Goal: Transaction & Acquisition: Obtain resource

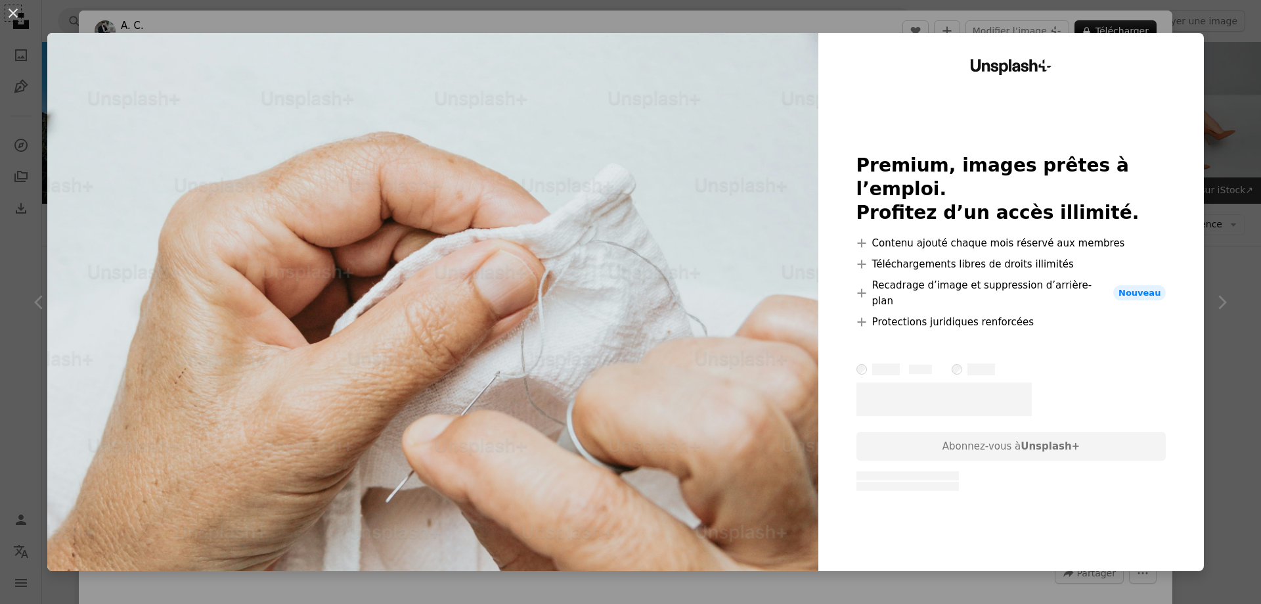
scroll to position [536, 0]
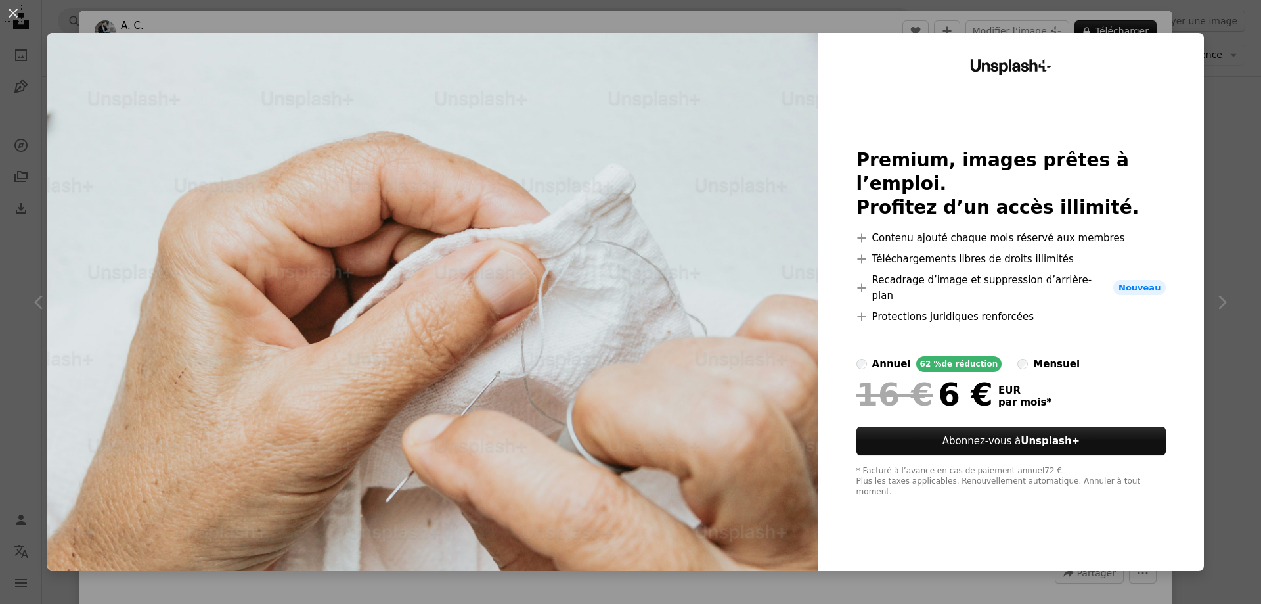
click at [178, 23] on div "An X shape Unsplash+ Premium, images prêtes à l’emploi. Profitez d’un accès ill…" at bounding box center [630, 302] width 1261 height 604
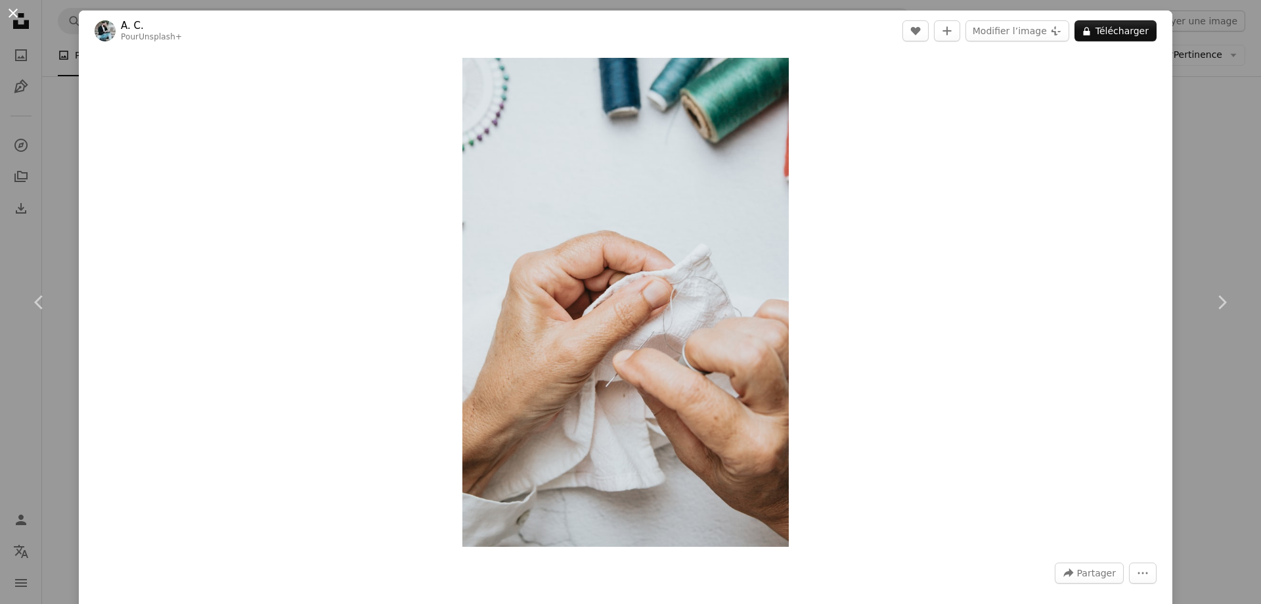
click at [14, 14] on button "An X shape" at bounding box center [13, 13] width 16 height 16
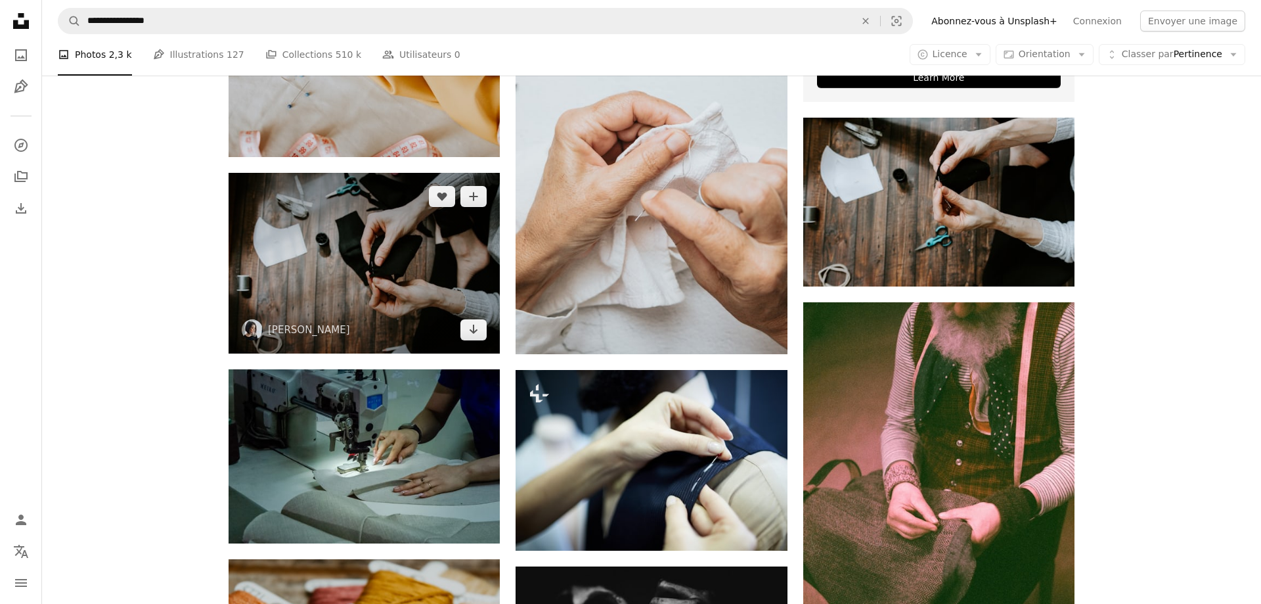
scroll to position [595, 0]
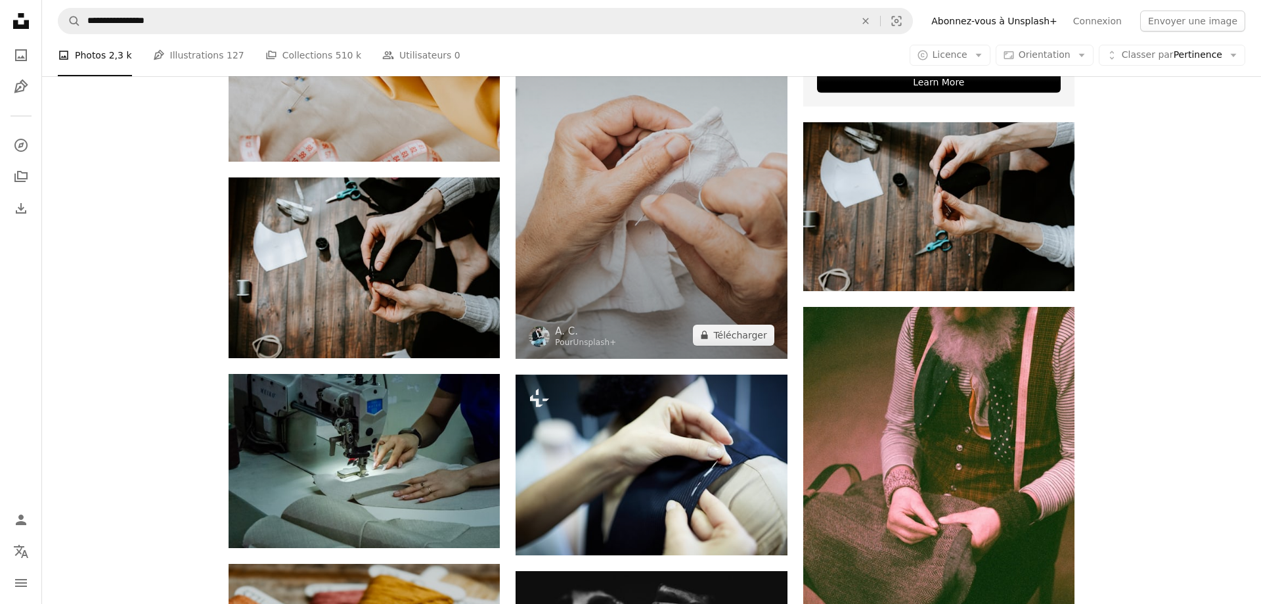
click at [630, 170] on img at bounding box center [651, 154] width 271 height 407
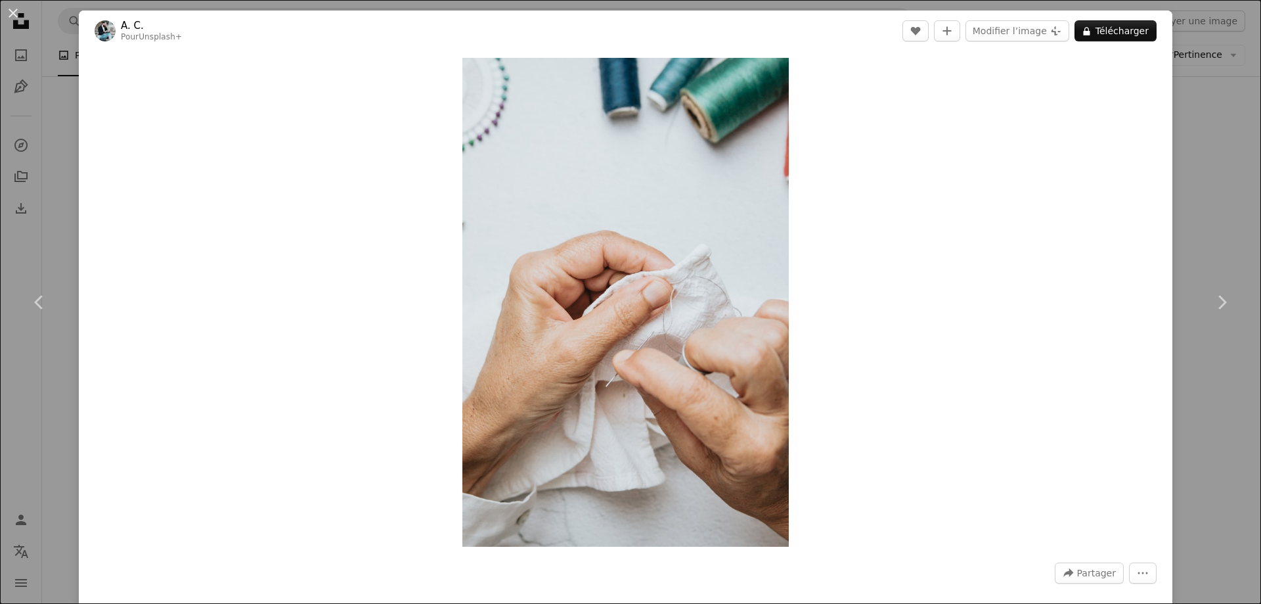
click at [1203, 184] on div "An X shape Chevron left Chevron right A. C. Pour Unsplash+ A heart A plus sign …" at bounding box center [630, 302] width 1261 height 604
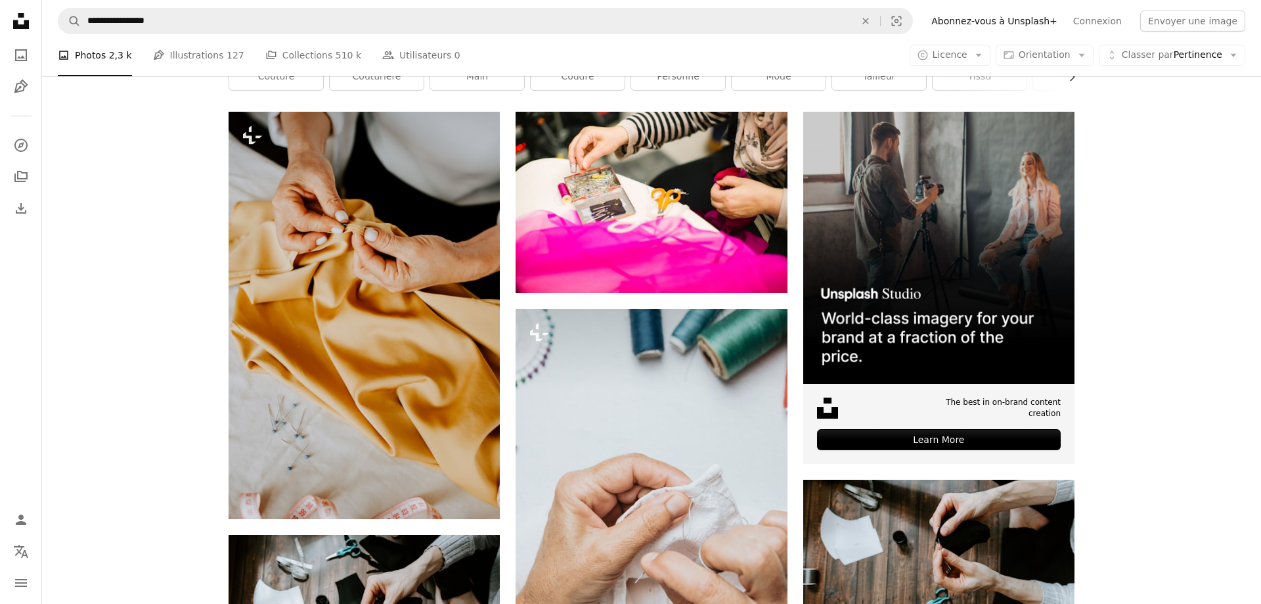
scroll to position [193, 0]
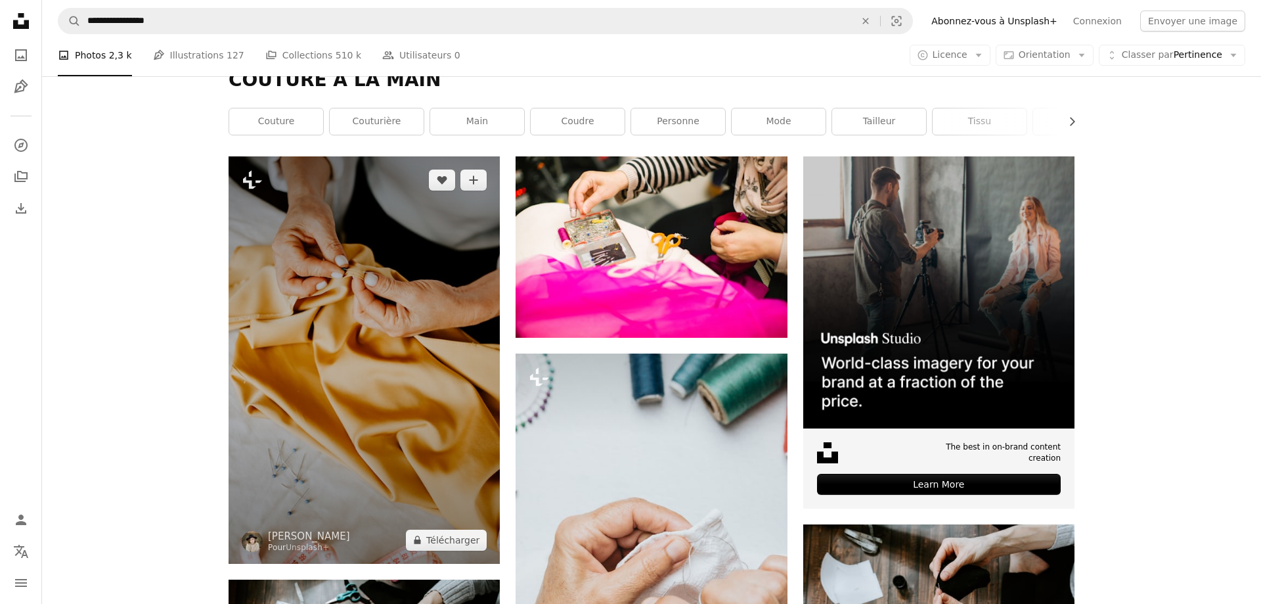
click at [361, 249] on img at bounding box center [364, 359] width 271 height 407
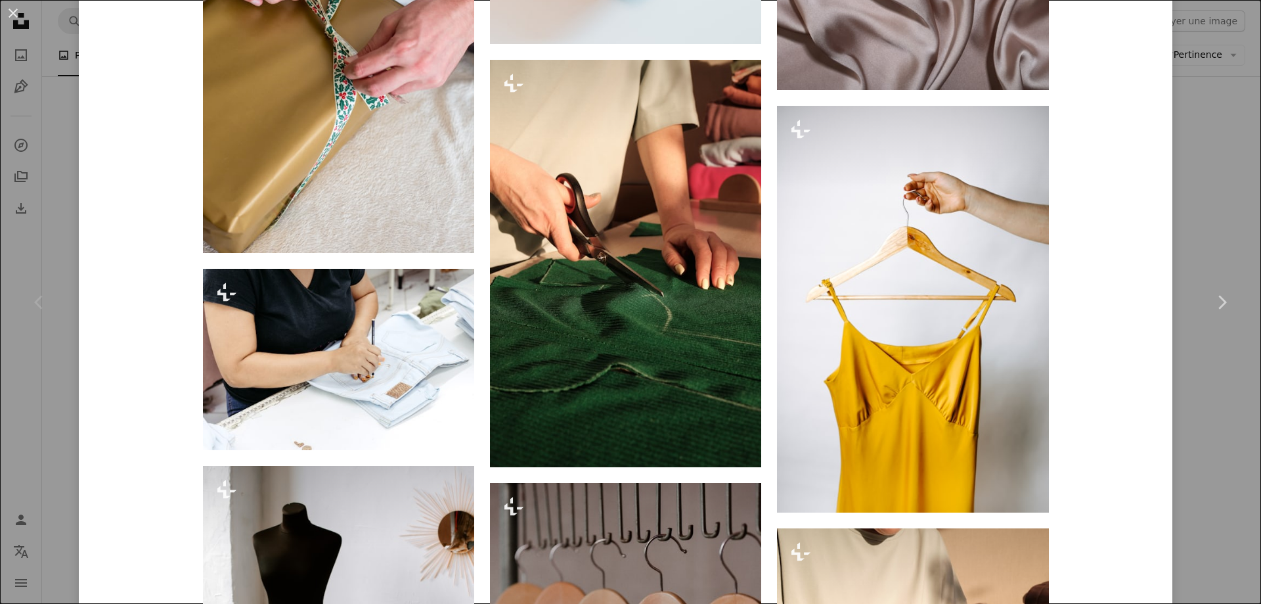
scroll to position [5947, 0]
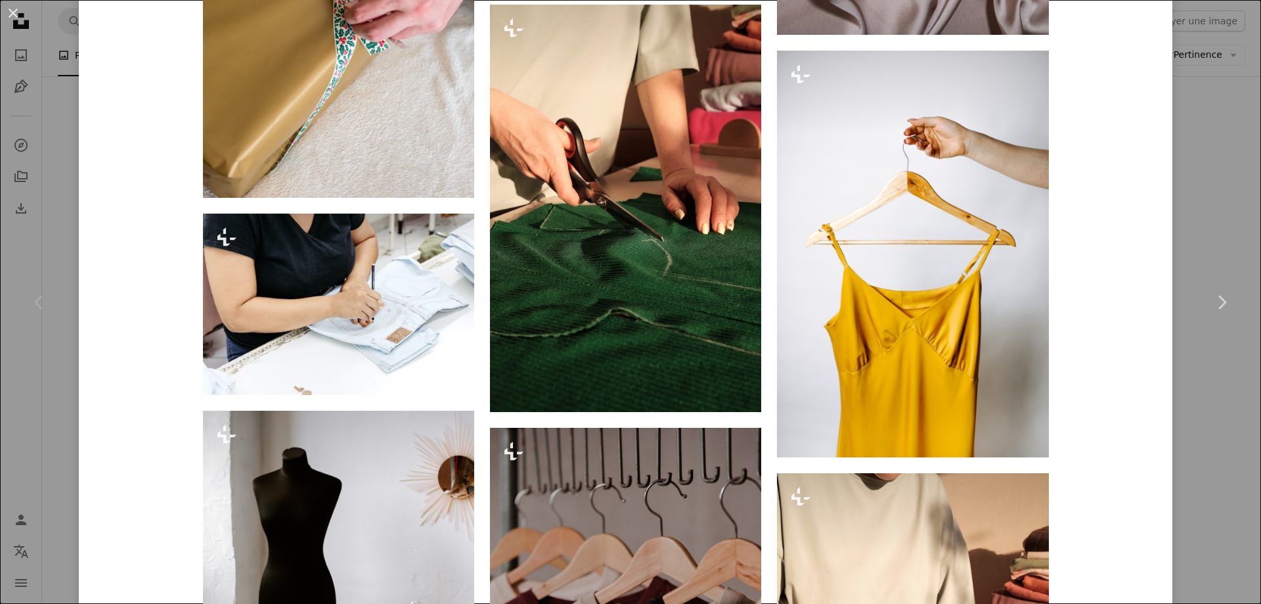
click at [1198, 218] on div "An X shape Chevron left Chevron right [PERSON_NAME] Pour Unsplash+ A heart A pl…" at bounding box center [630, 302] width 1261 height 604
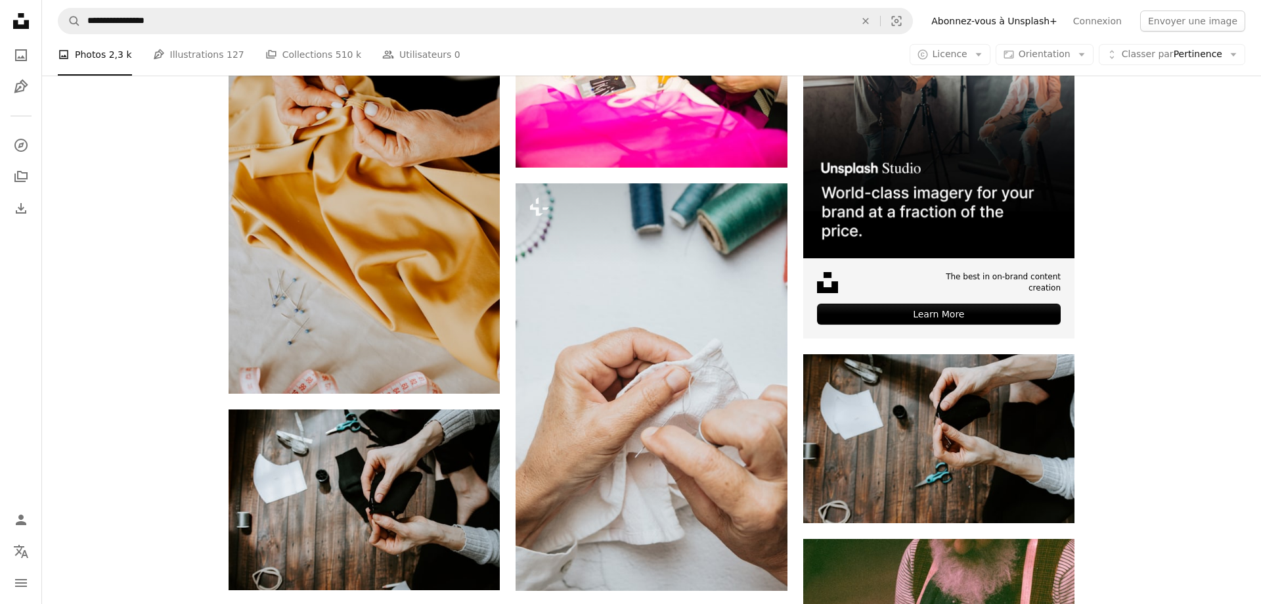
scroll to position [394, 0]
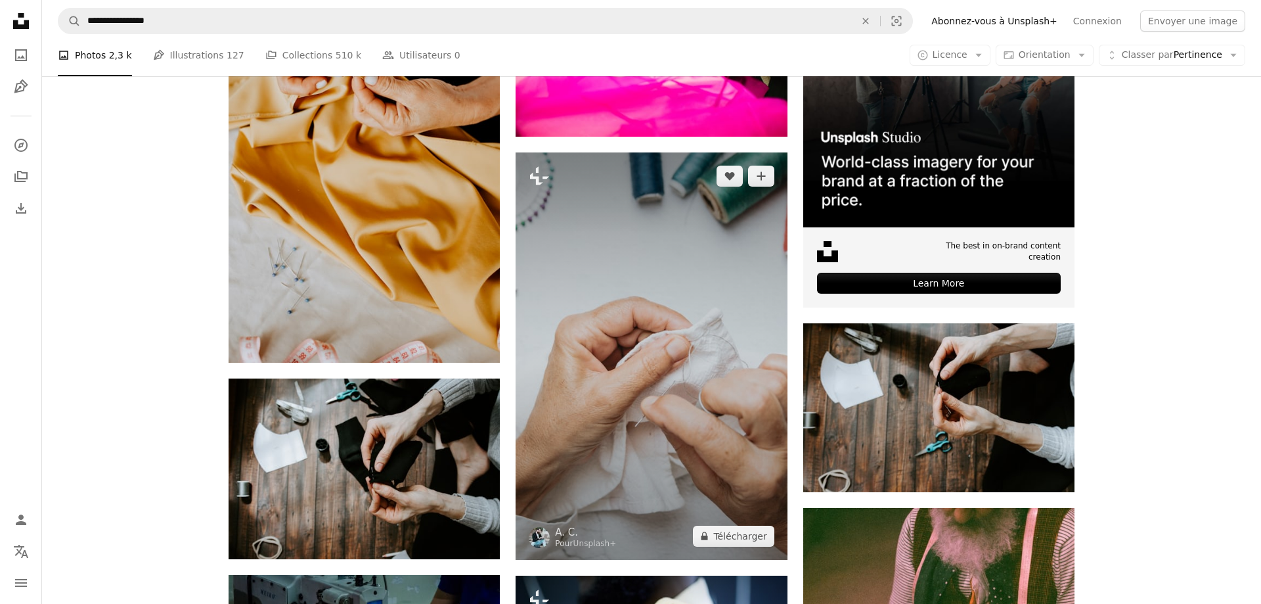
click at [682, 447] on img at bounding box center [651, 355] width 271 height 407
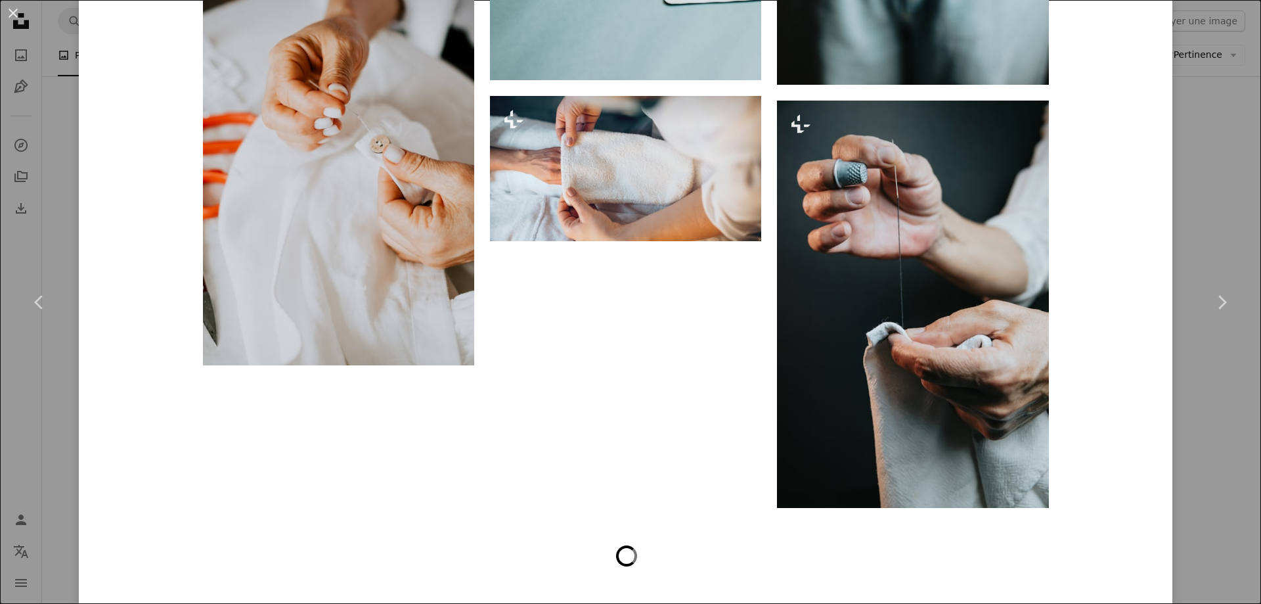
scroll to position [2661, 0]
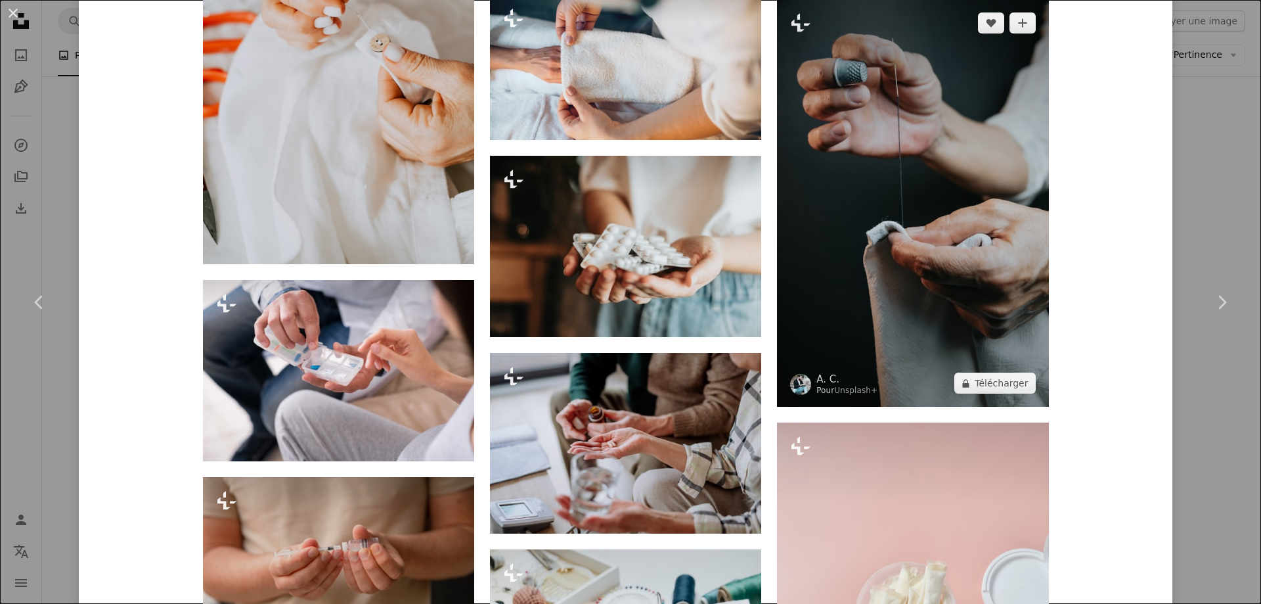
click at [946, 302] on img at bounding box center [912, 202] width 271 height 407
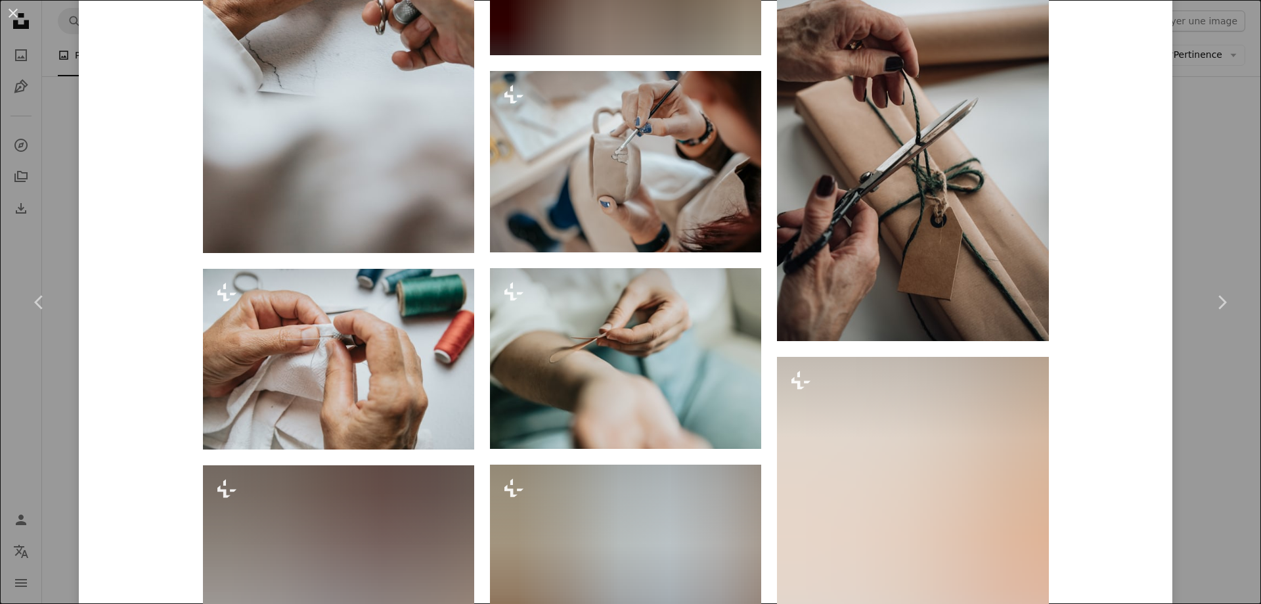
scroll to position [3074, 0]
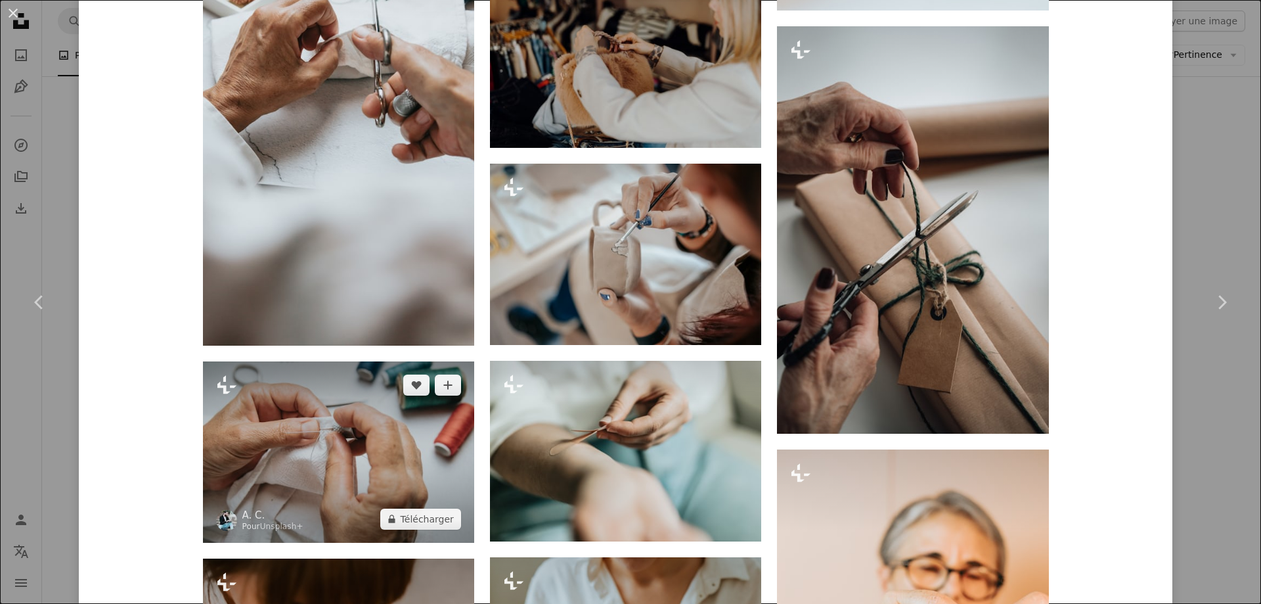
click at [387, 476] on img at bounding box center [338, 451] width 271 height 181
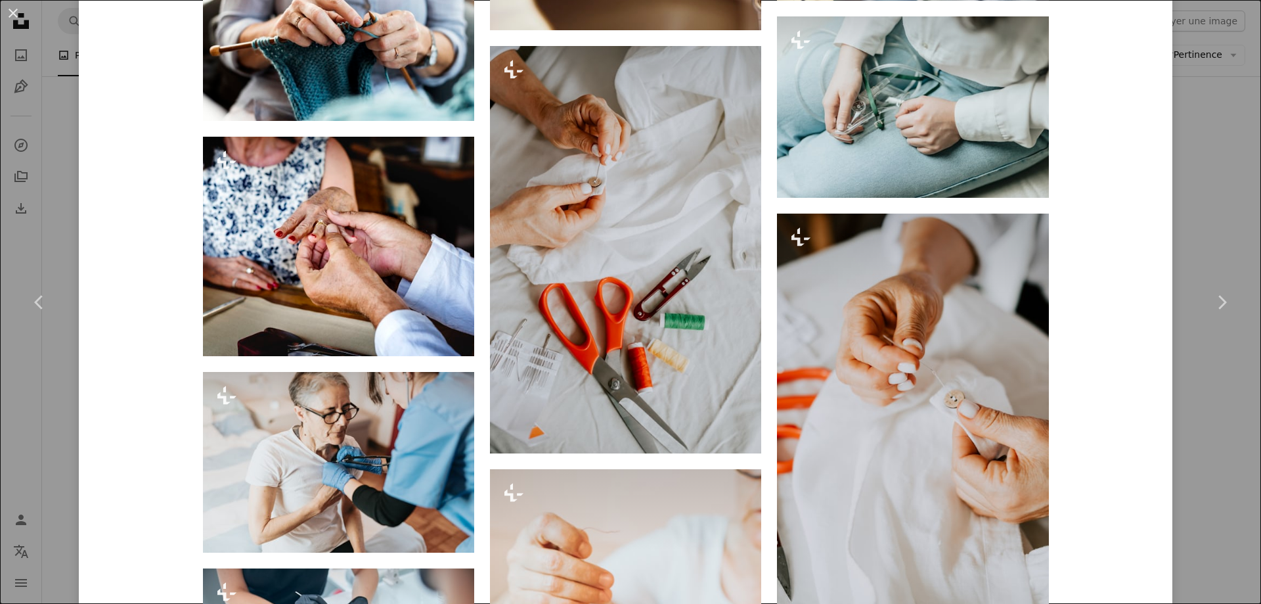
scroll to position [2522, 0]
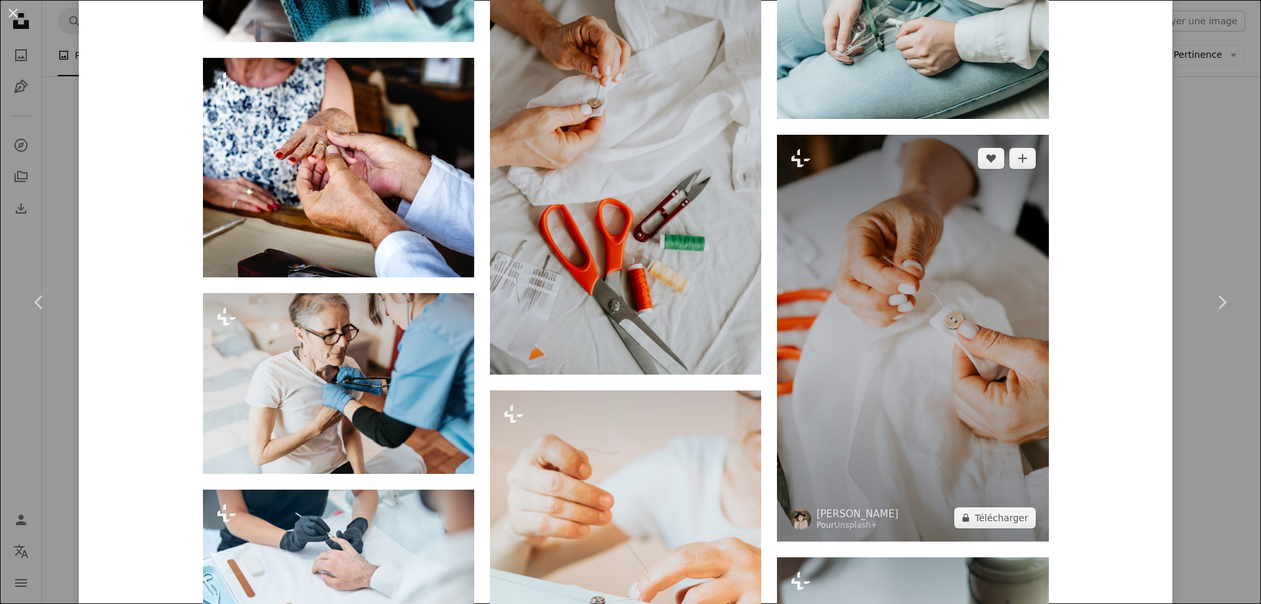
click at [879, 456] on img at bounding box center [912, 338] width 271 height 407
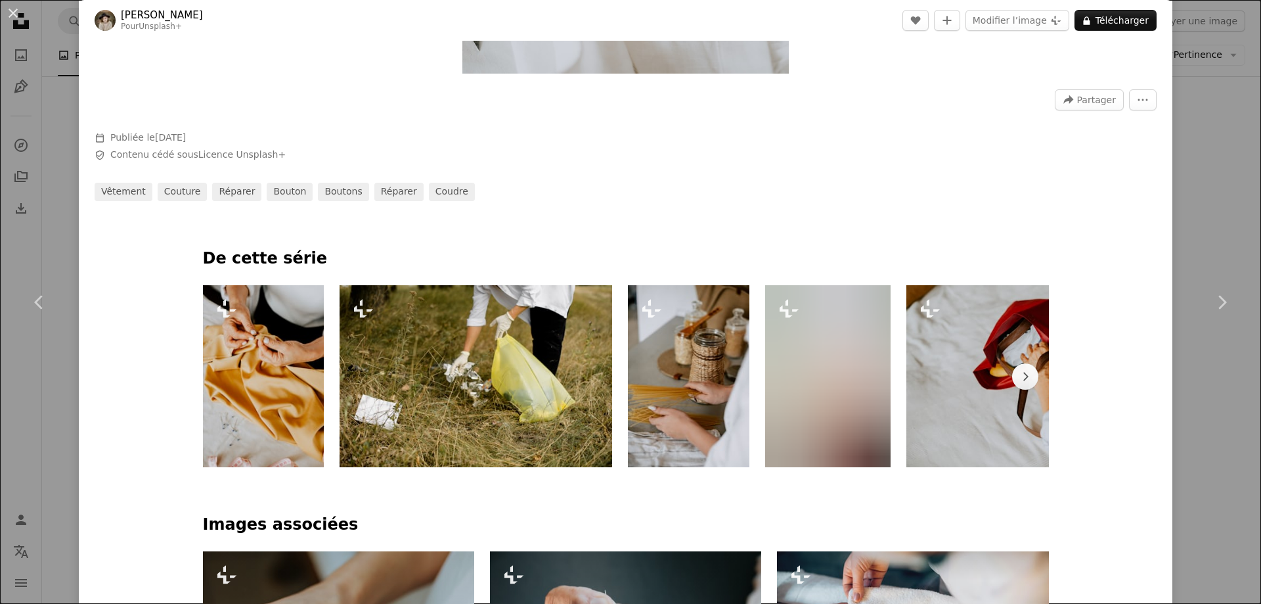
scroll to position [788, 0]
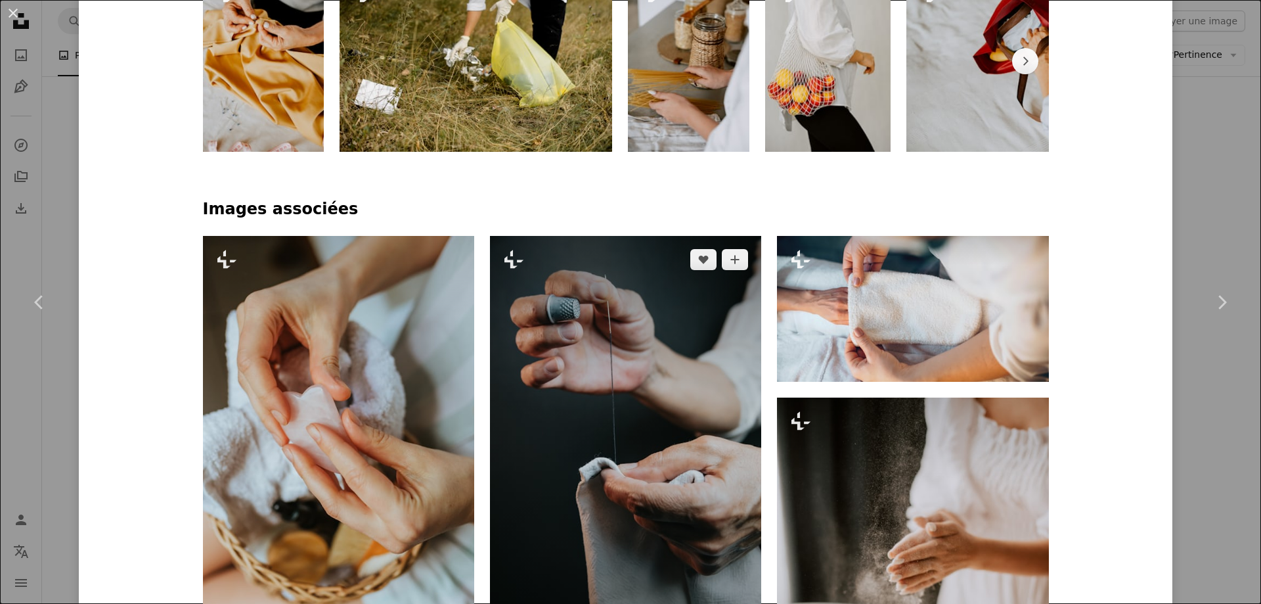
click at [640, 487] on img at bounding box center [625, 439] width 271 height 407
